Goal: Transaction & Acquisition: Purchase product/service

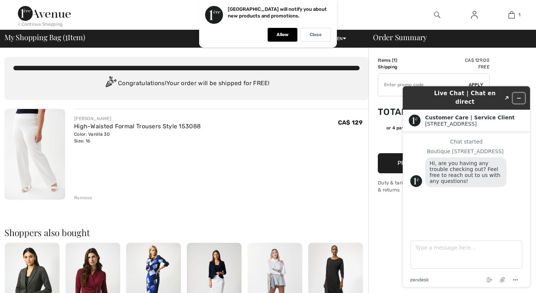
click at [519, 96] on icon "Minimize widget" at bounding box center [518, 98] width 5 height 5
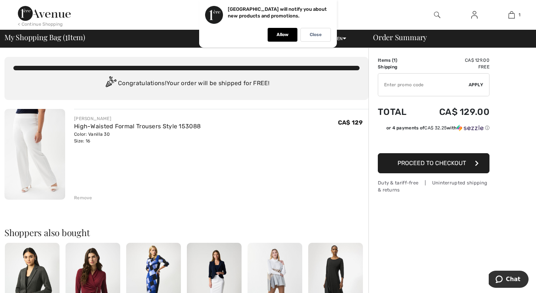
click at [462, 161] on span "Proceed to Checkout" at bounding box center [431, 163] width 68 height 7
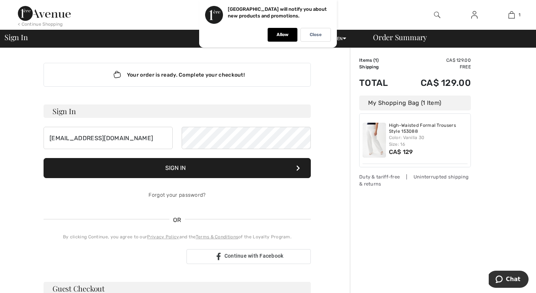
click at [256, 171] on button "Sign In" at bounding box center [177, 168] width 267 height 20
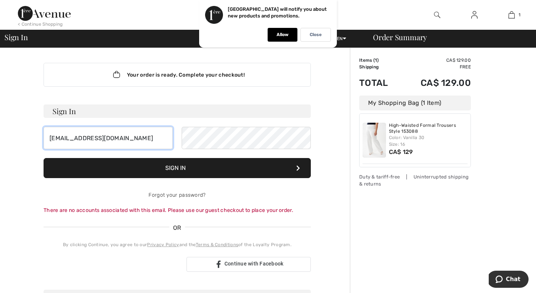
click at [116, 140] on input "[EMAIL_ADDRESS][DOMAIN_NAME]" at bounding box center [108, 138] width 129 height 22
type input "[EMAIL_ADDRESS][DOMAIN_NAME]"
click at [202, 169] on button "Sign In" at bounding box center [177, 168] width 267 height 20
click at [159, 265] on div "Sign in with Google. Opens in new tab" at bounding box center [112, 264] width 137 height 16
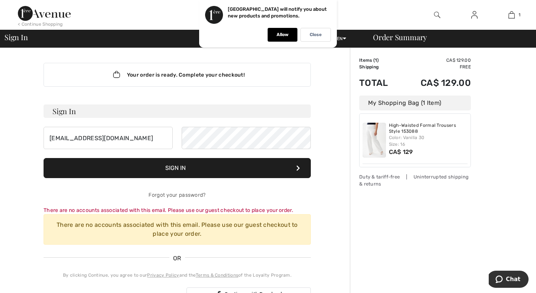
click at [260, 167] on button "Sign In" at bounding box center [177, 168] width 267 height 20
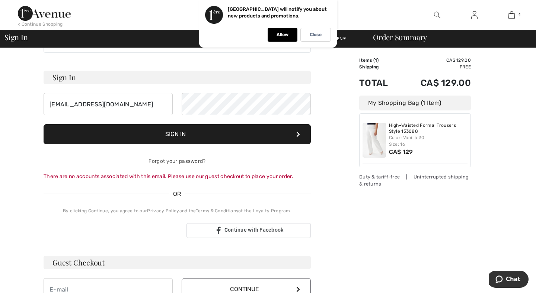
scroll to position [36, 0]
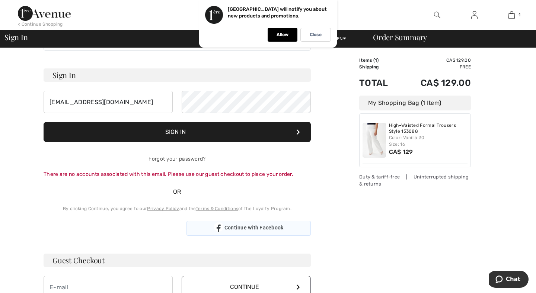
click at [228, 229] on span "Continue with Facebook" at bounding box center [253, 228] width 59 height 6
